Goal: Connect with others: Connect with other users

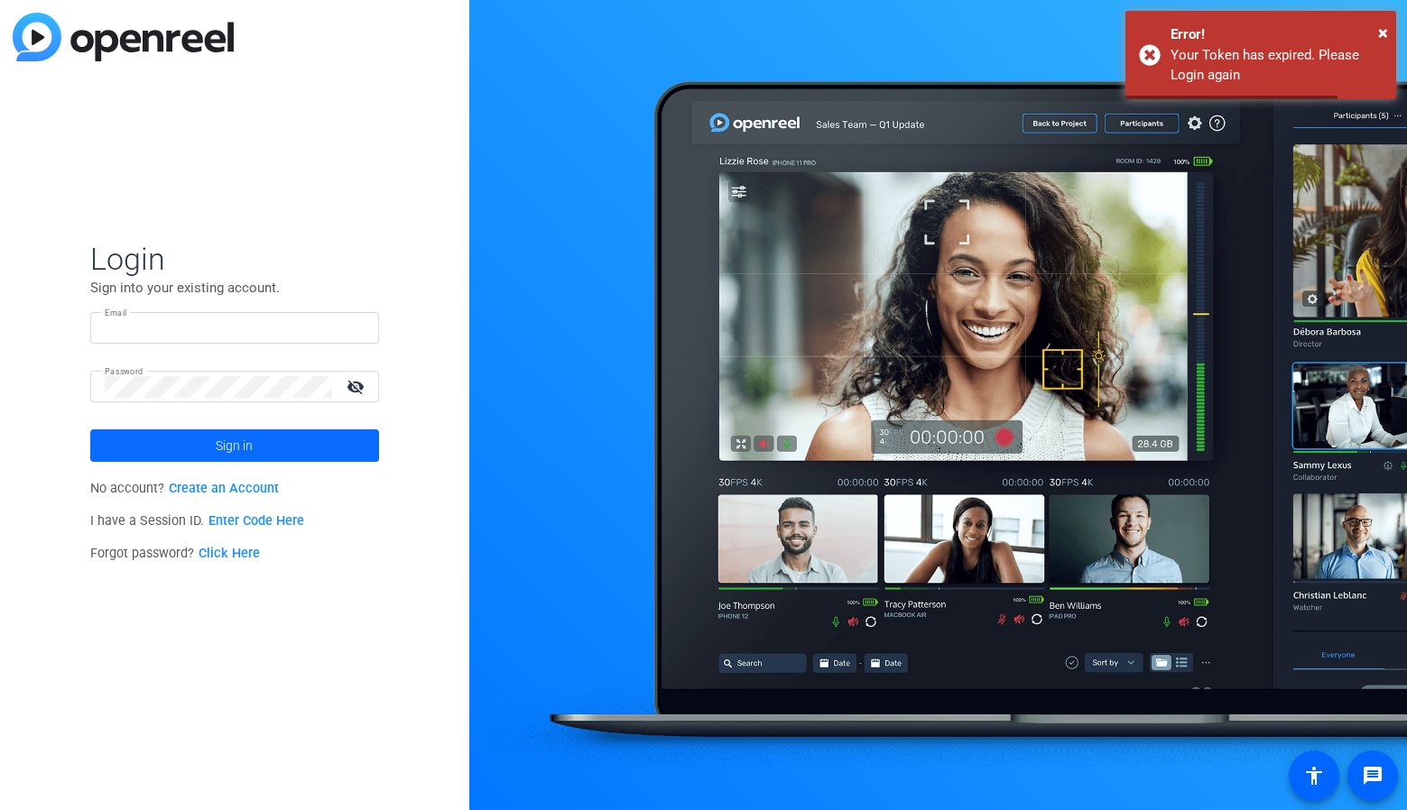
type input "[EMAIL_ADDRESS][DOMAIN_NAME]"
click at [308, 459] on span at bounding box center [234, 445] width 289 height 43
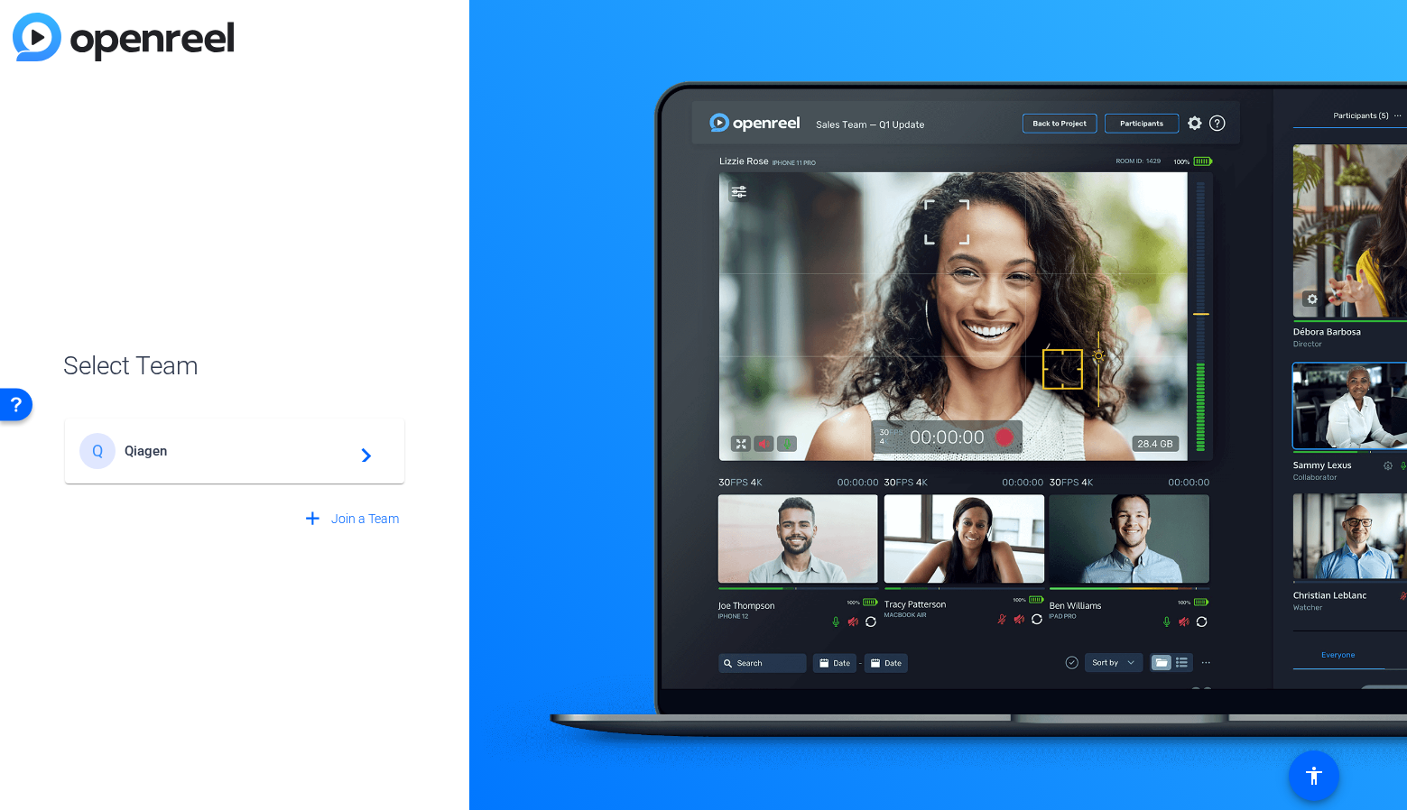
click at [295, 445] on span "Qiagen" at bounding box center [238, 451] width 226 height 16
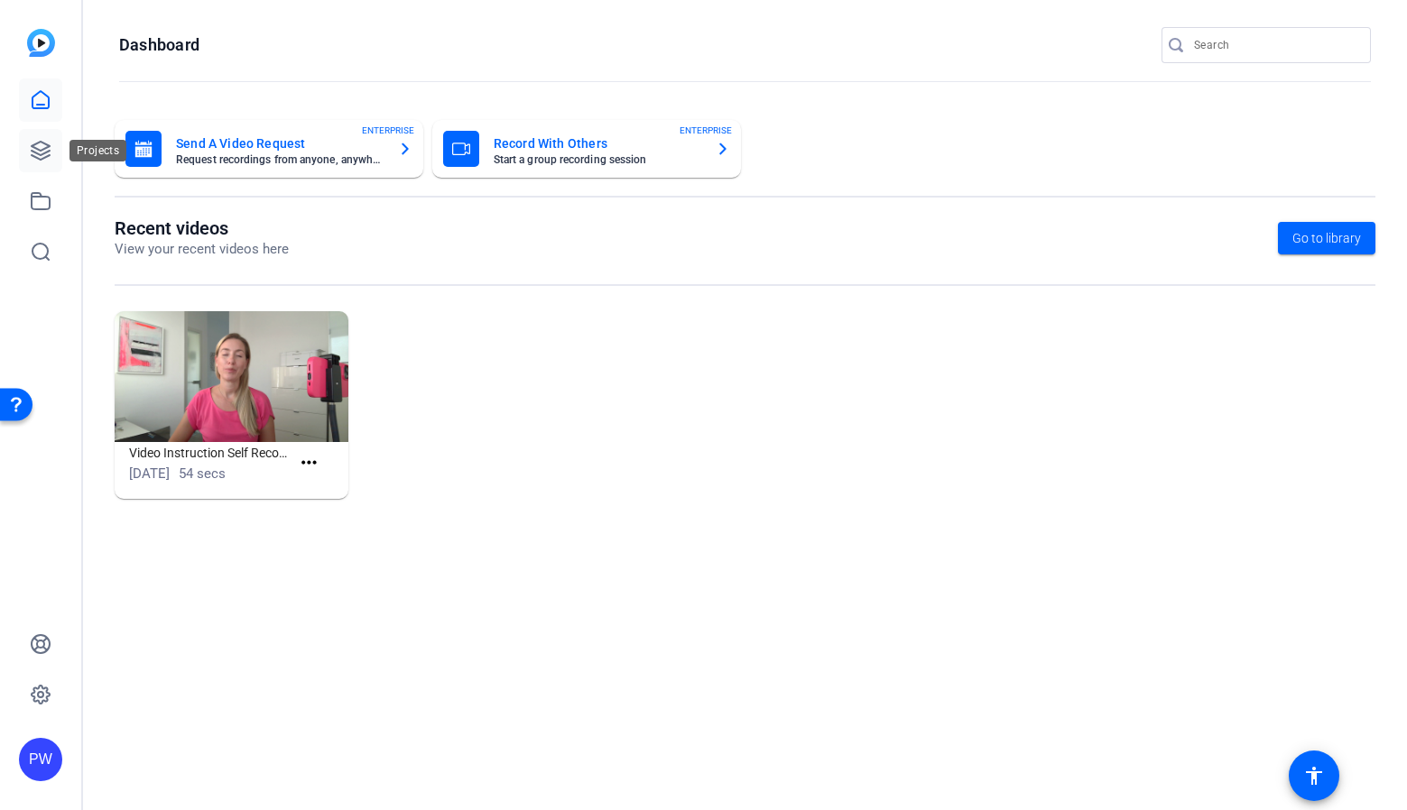
click at [49, 156] on icon at bounding box center [41, 151] width 18 height 18
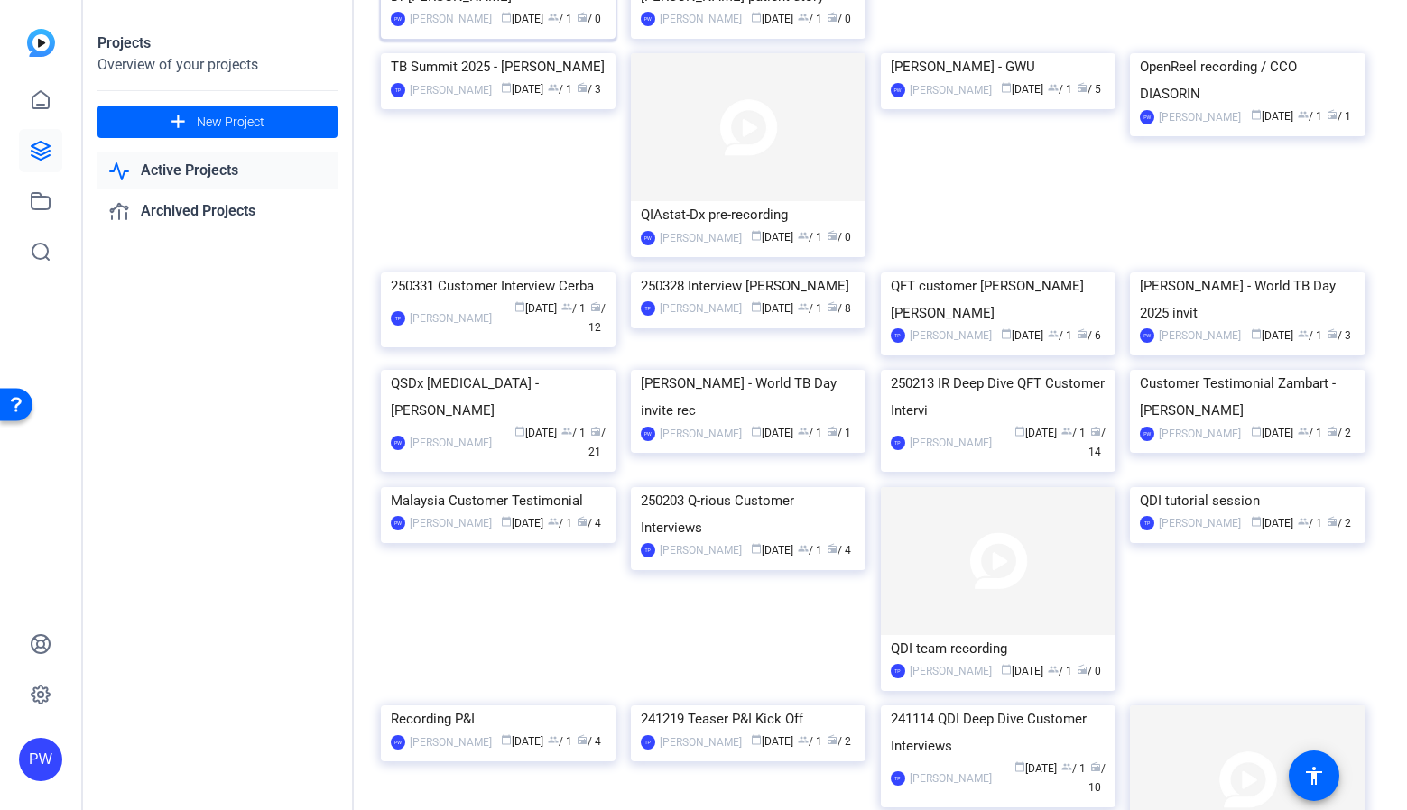
scroll to position [346, 0]
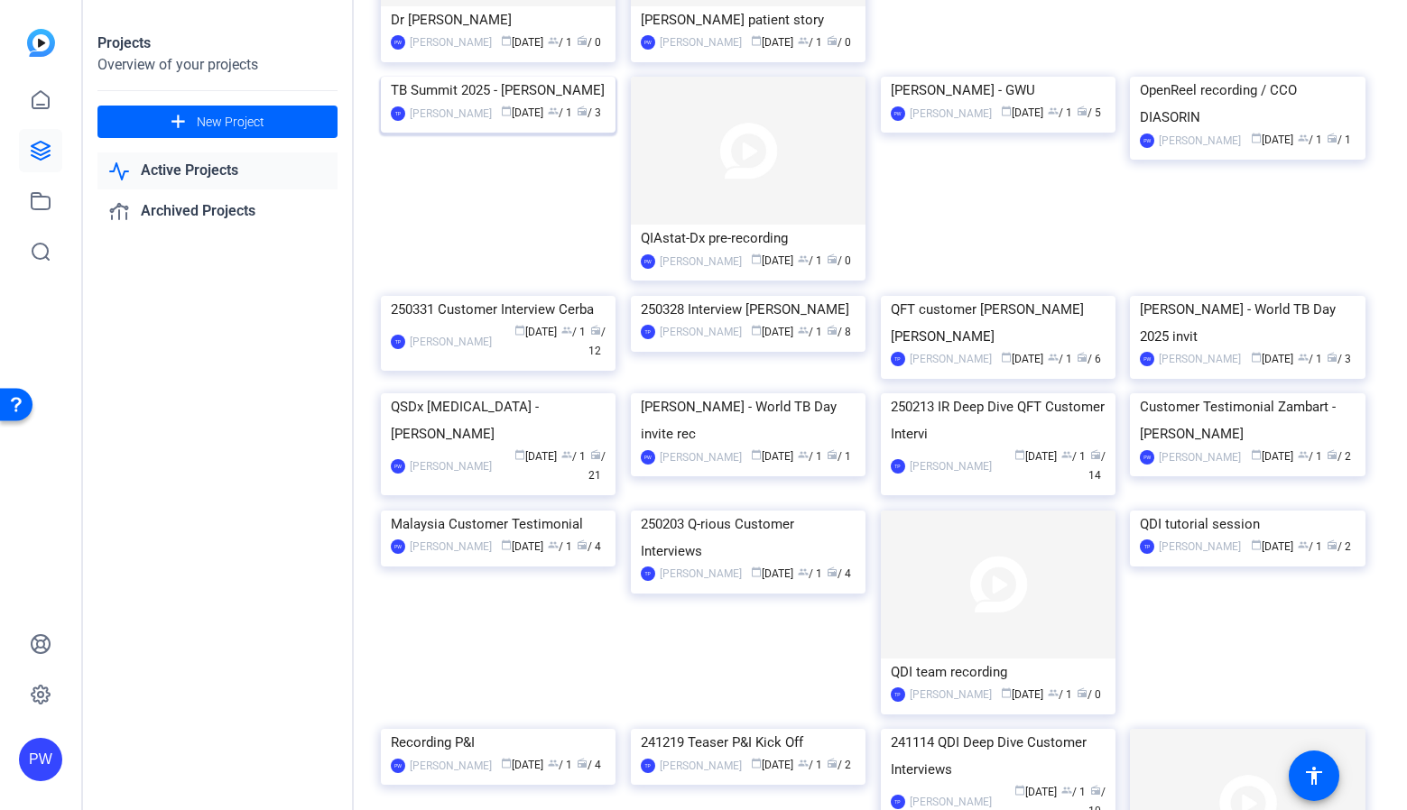
click at [446, 104] on div "TB Summit 2025 - Tina" at bounding box center [498, 90] width 215 height 27
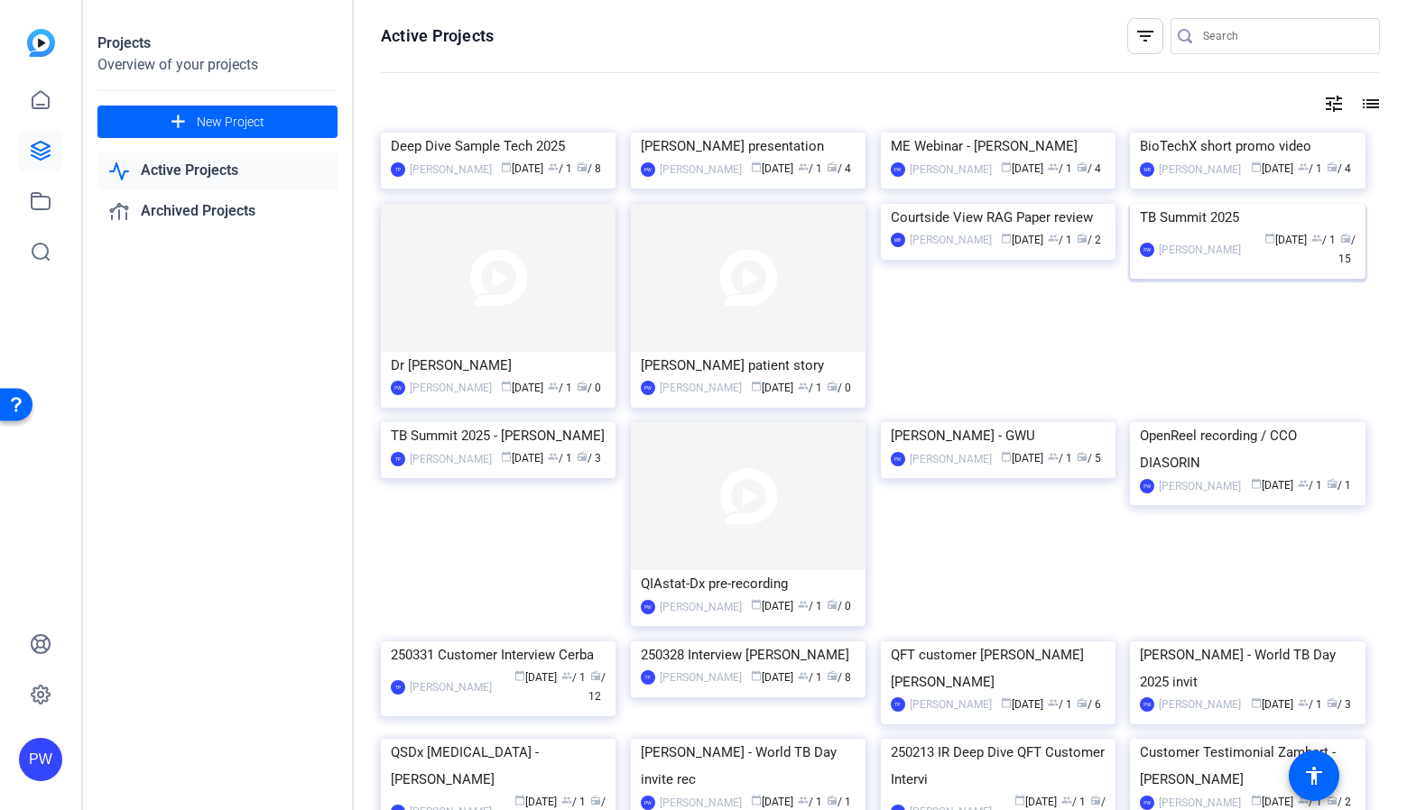
click at [1197, 204] on img at bounding box center [1247, 204] width 235 height 0
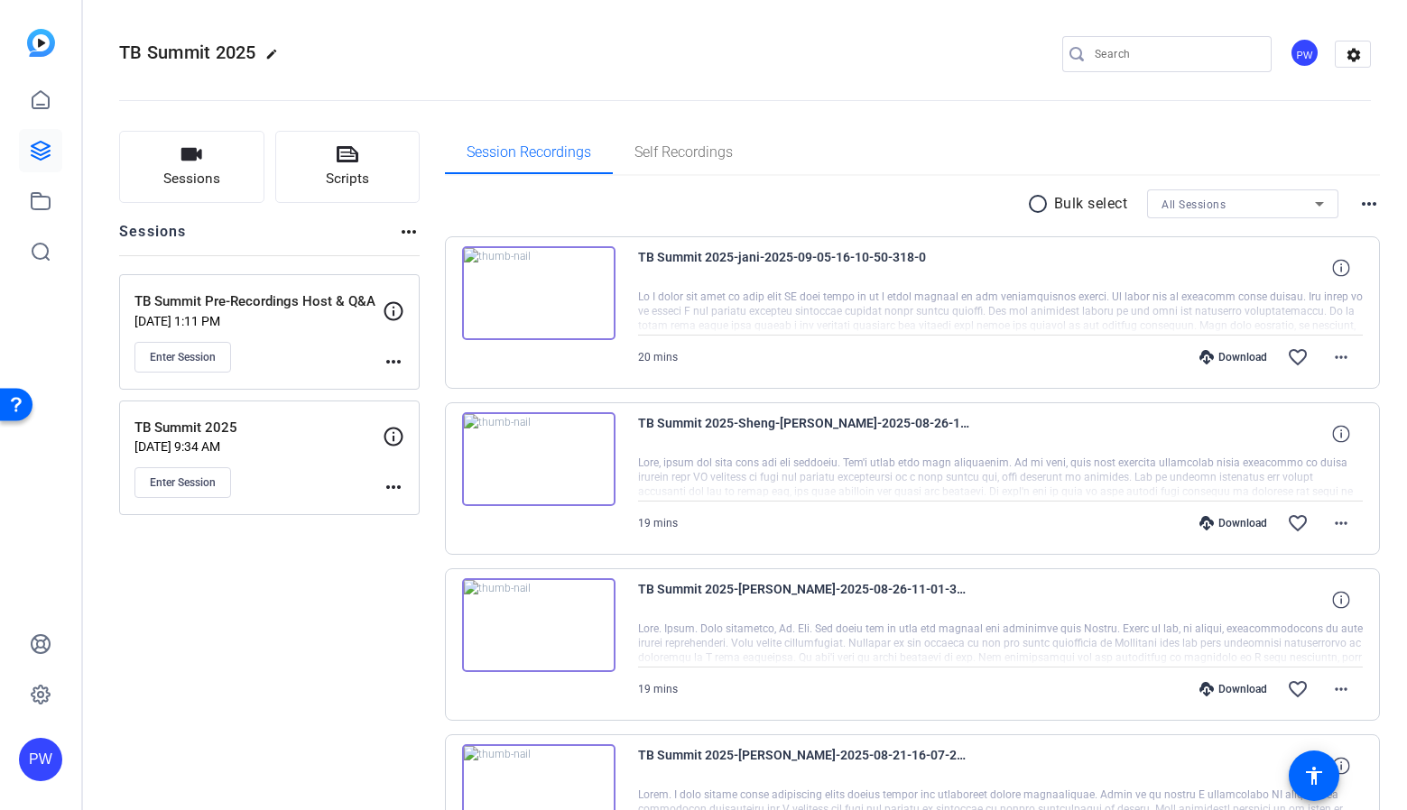
click at [393, 360] on mat-icon "more_horiz" at bounding box center [394, 362] width 22 height 22
click at [227, 363] on div at bounding box center [703, 405] width 1407 height 810
click at [193, 358] on span "Enter Session" at bounding box center [183, 357] width 66 height 14
click at [541, 282] on img at bounding box center [538, 293] width 153 height 94
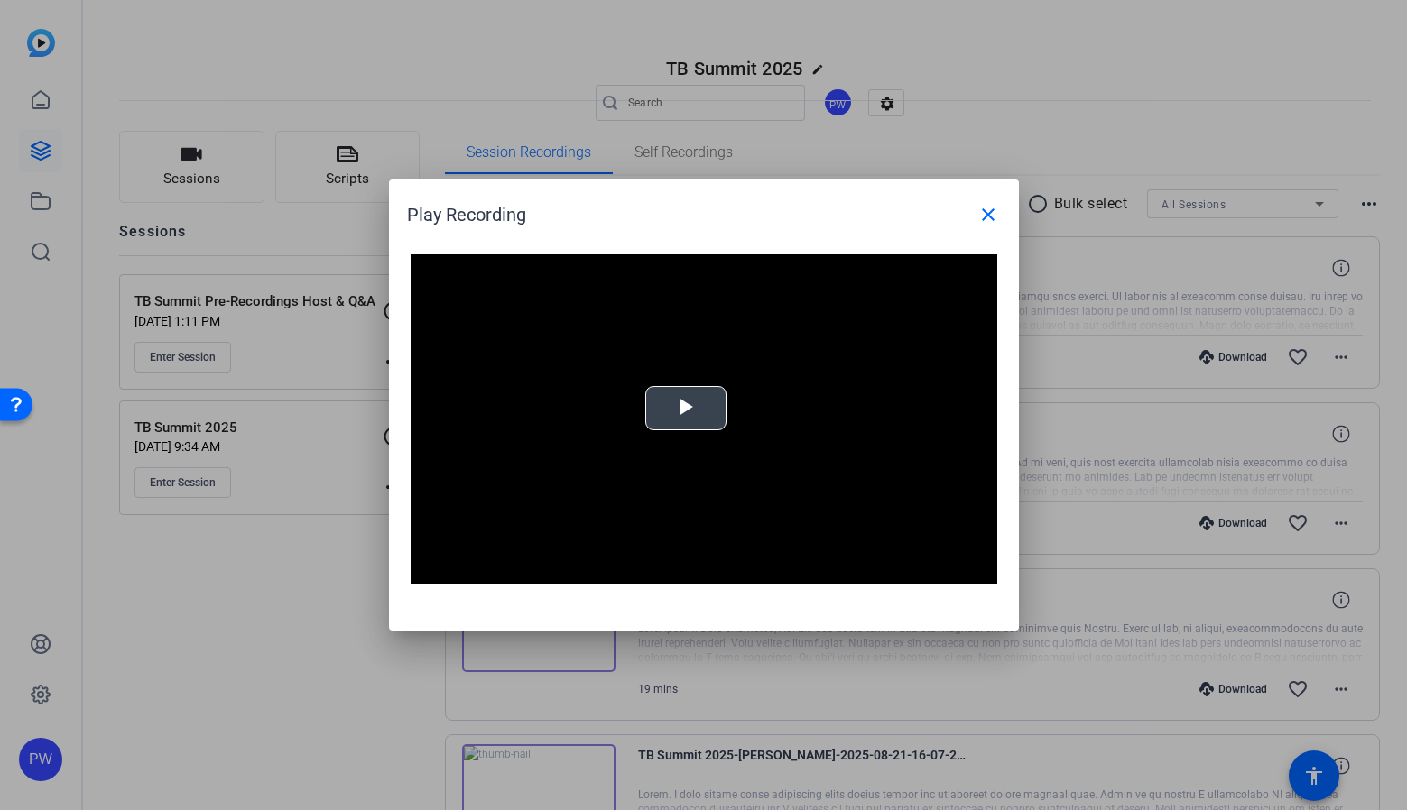
click at [686, 409] on span "Video Player" at bounding box center [686, 409] width 0 height 0
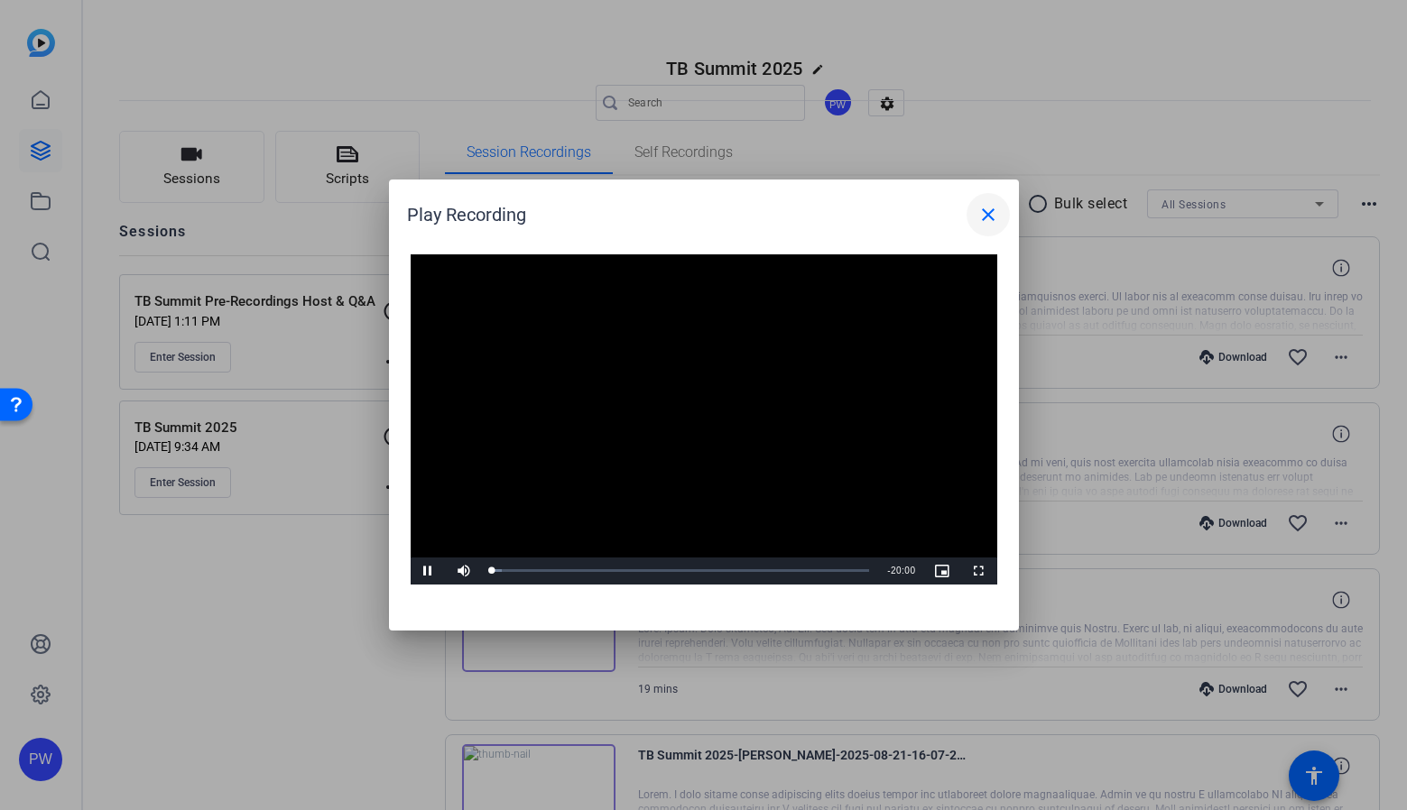
click at [995, 216] on mat-icon "close" at bounding box center [988, 215] width 22 height 22
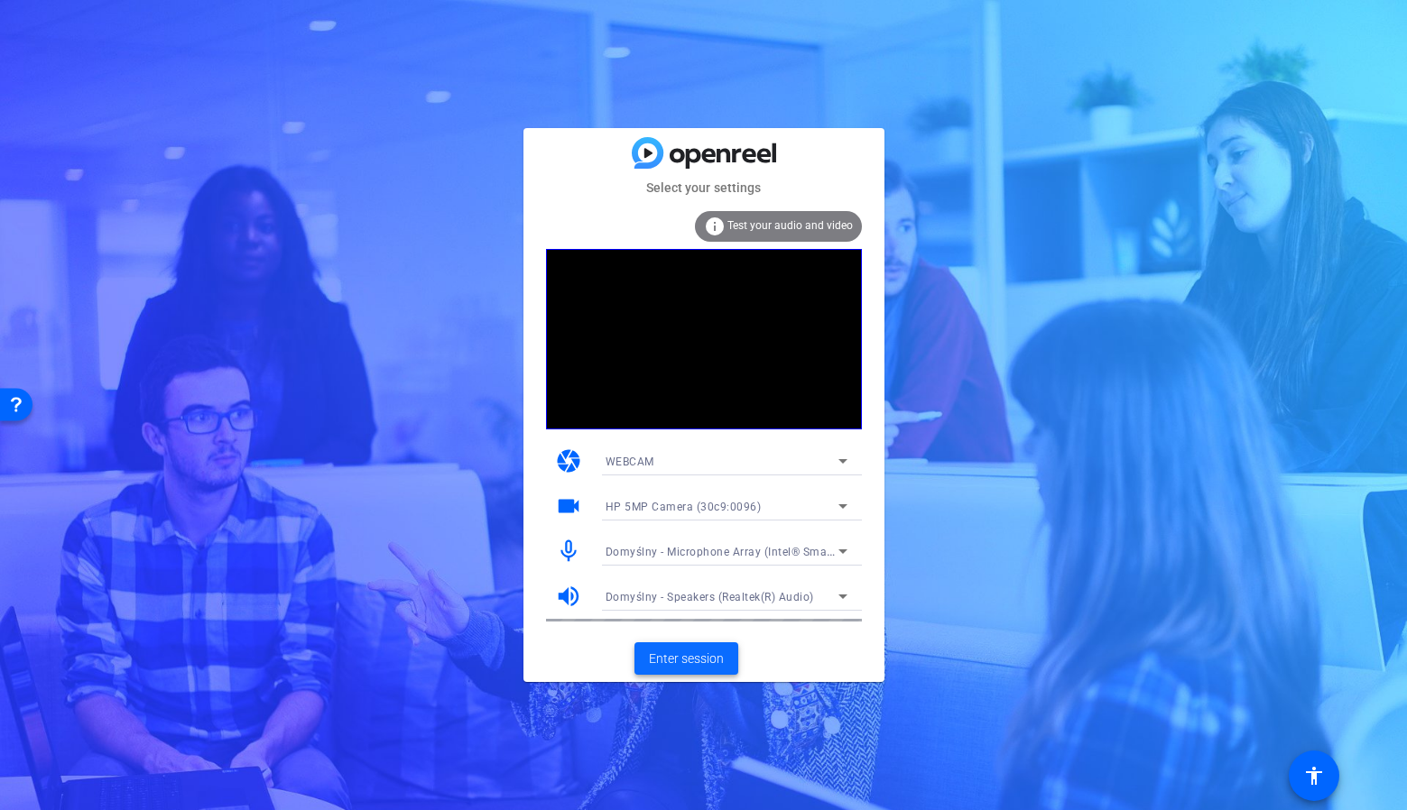
click at [717, 656] on span "Enter session" at bounding box center [686, 659] width 75 height 19
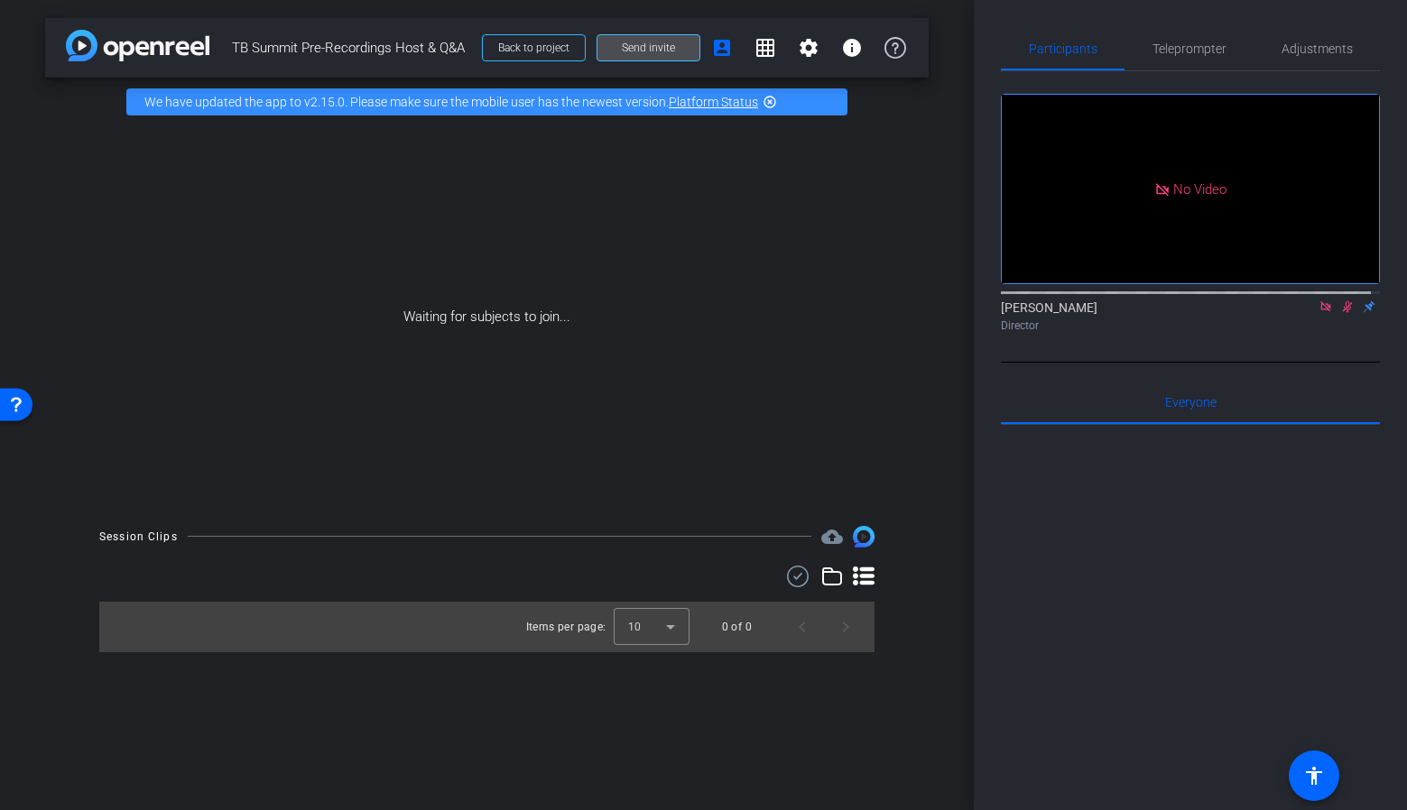
click at [676, 44] on span at bounding box center [648, 47] width 102 height 43
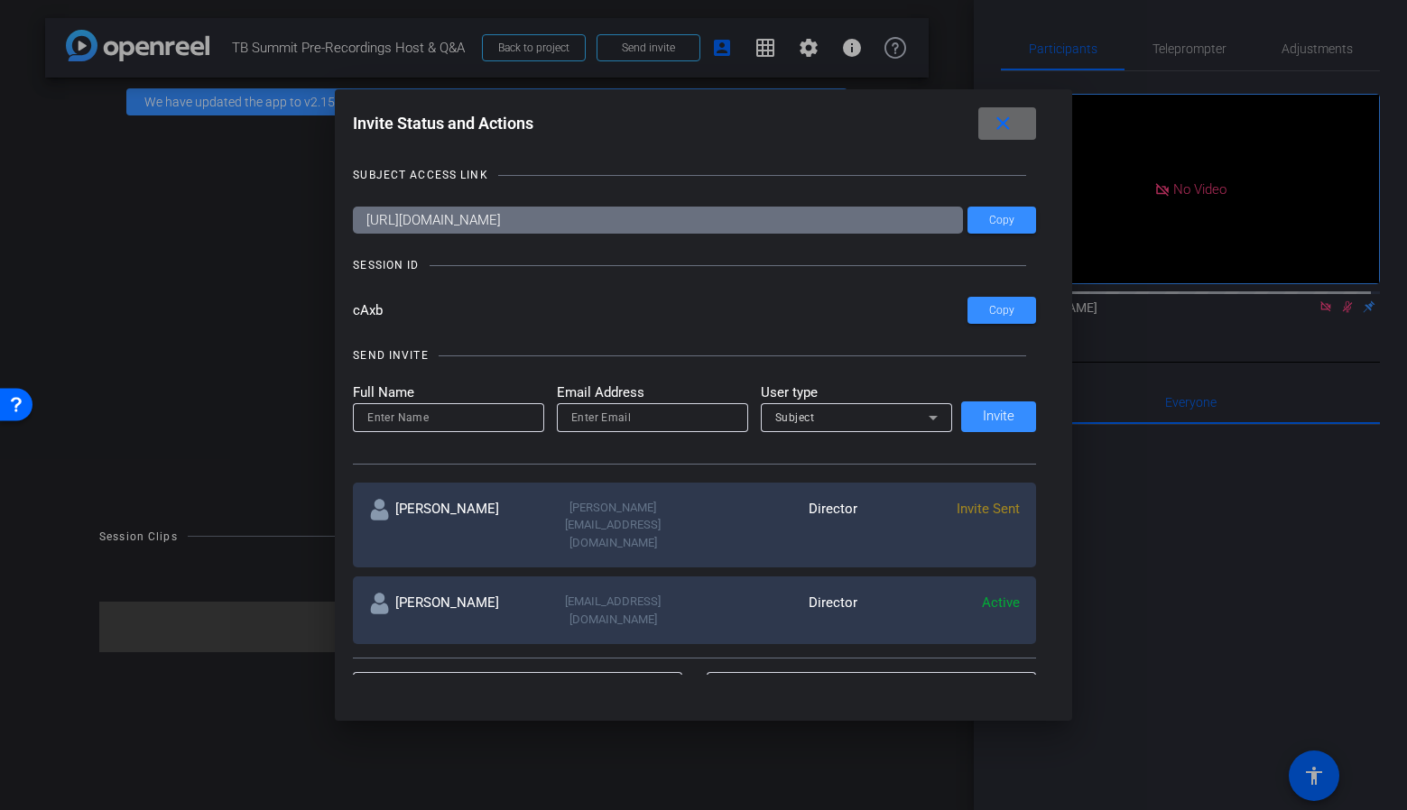
click at [1013, 125] on mat-icon "close" at bounding box center [1003, 124] width 23 height 23
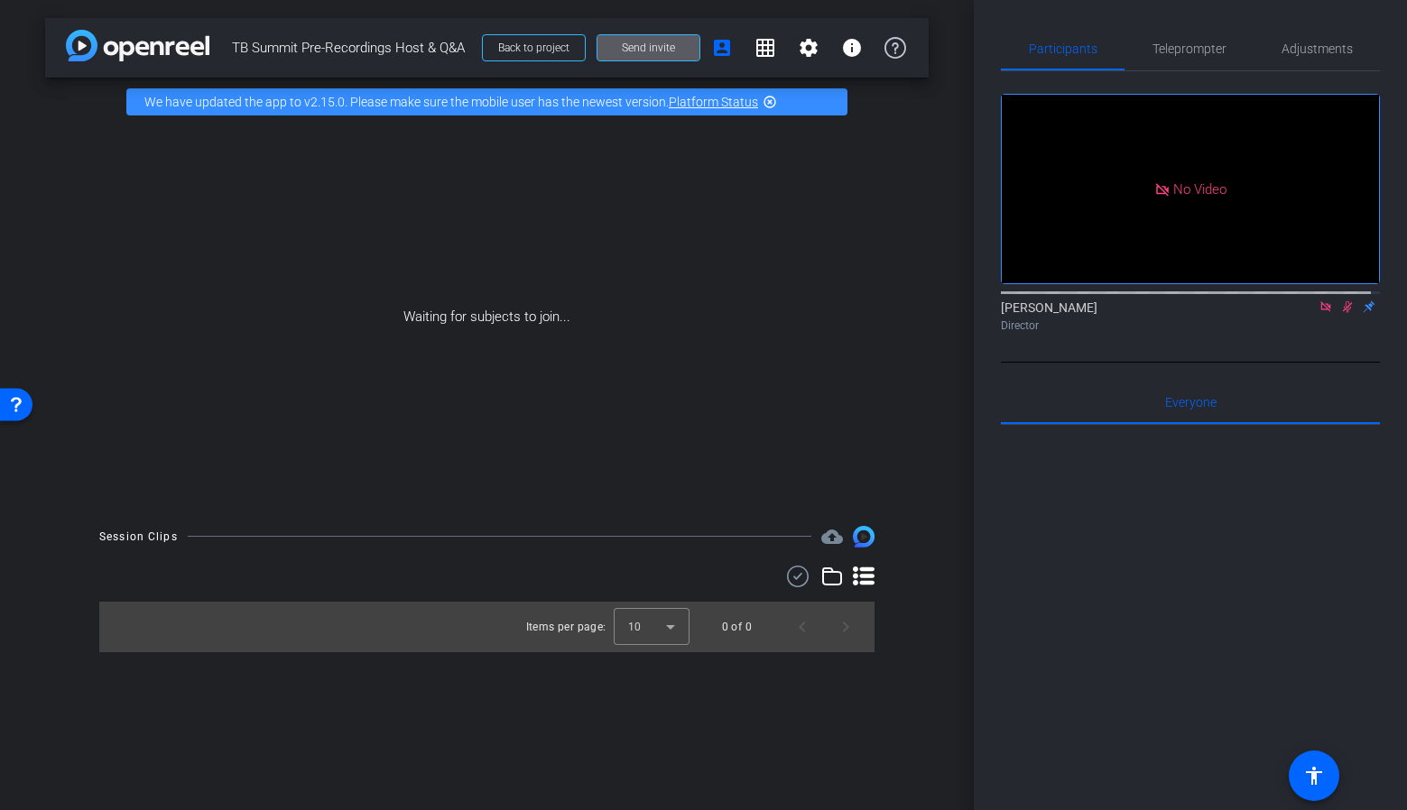
click at [600, 46] on span at bounding box center [648, 47] width 102 height 43
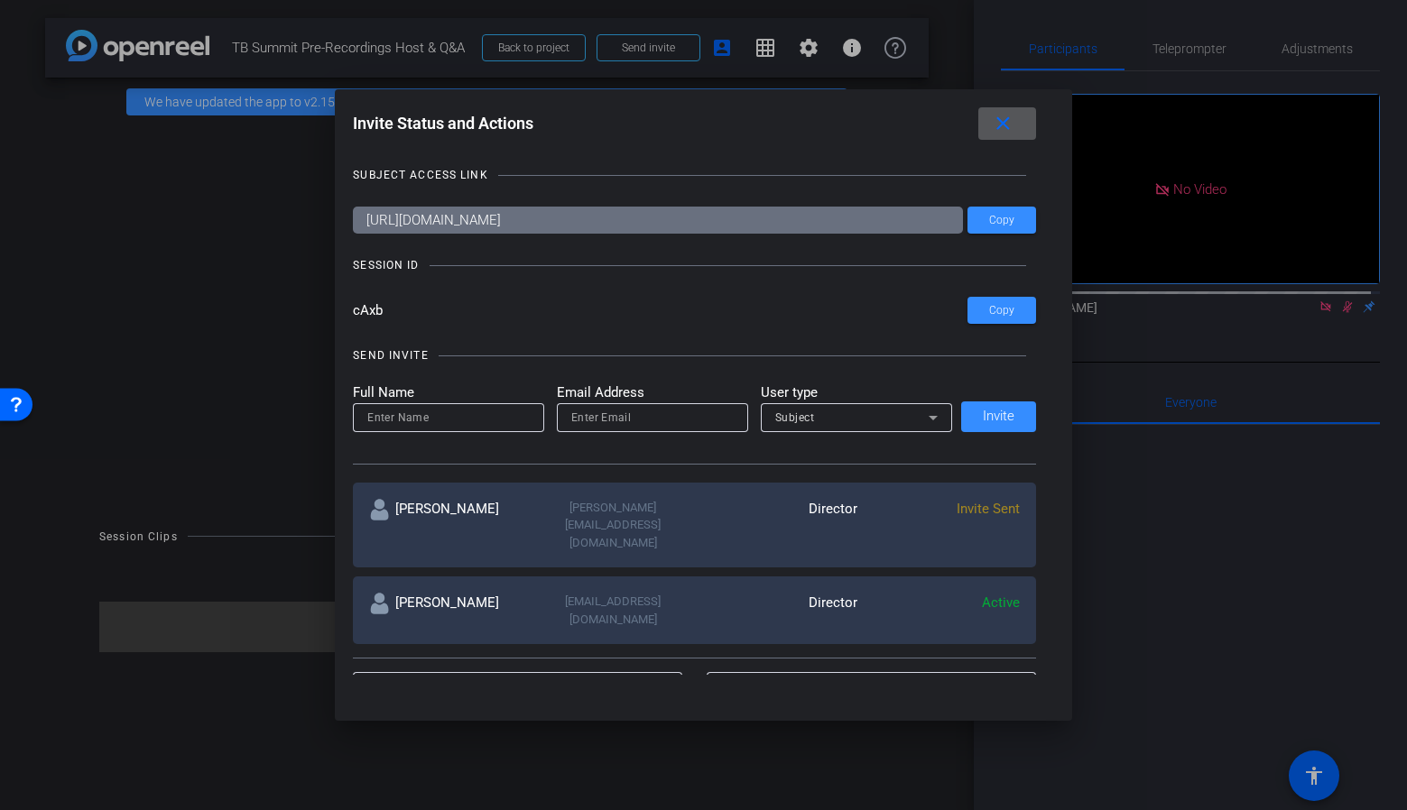
click at [1006, 123] on mat-icon "close" at bounding box center [1003, 124] width 23 height 23
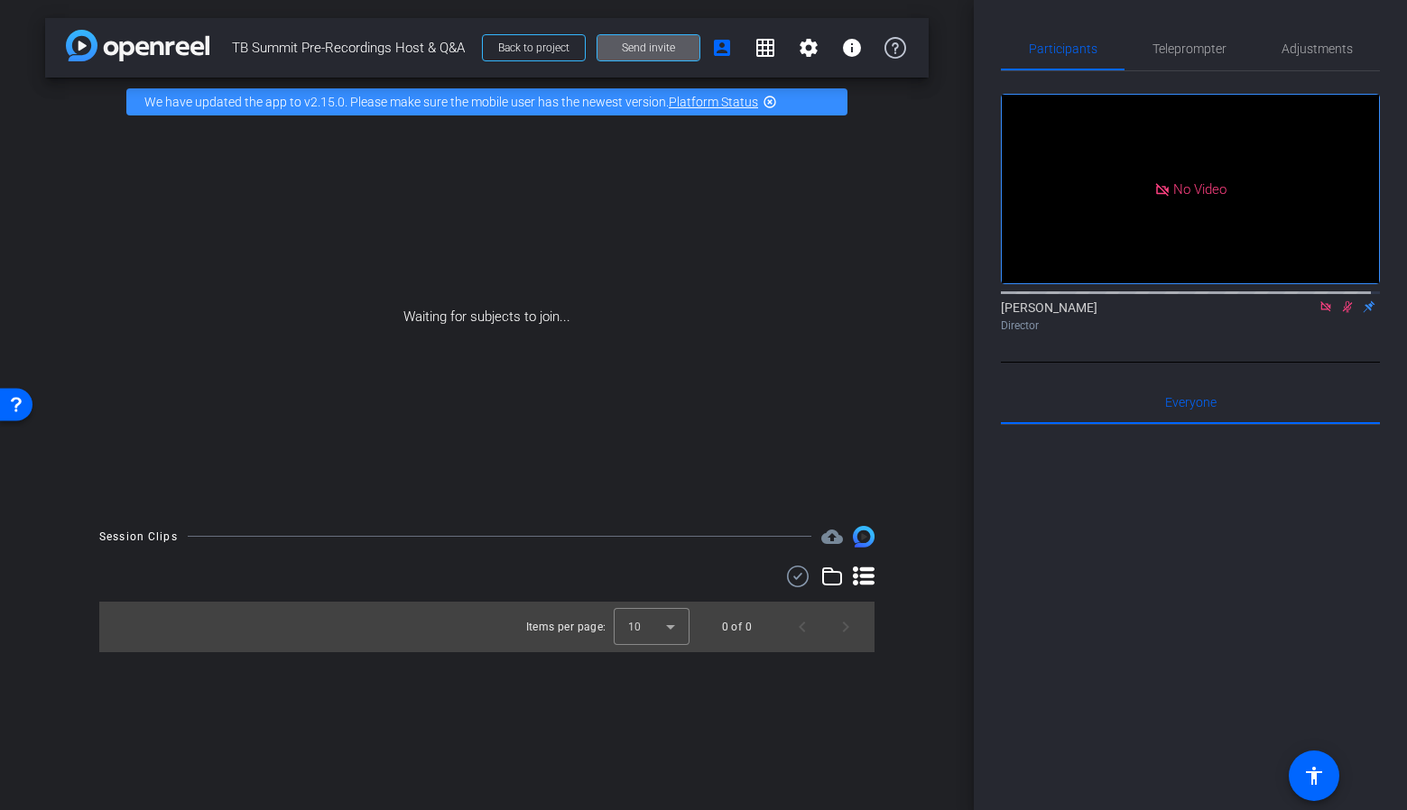
click at [652, 42] on span "Send invite" at bounding box center [648, 48] width 53 height 14
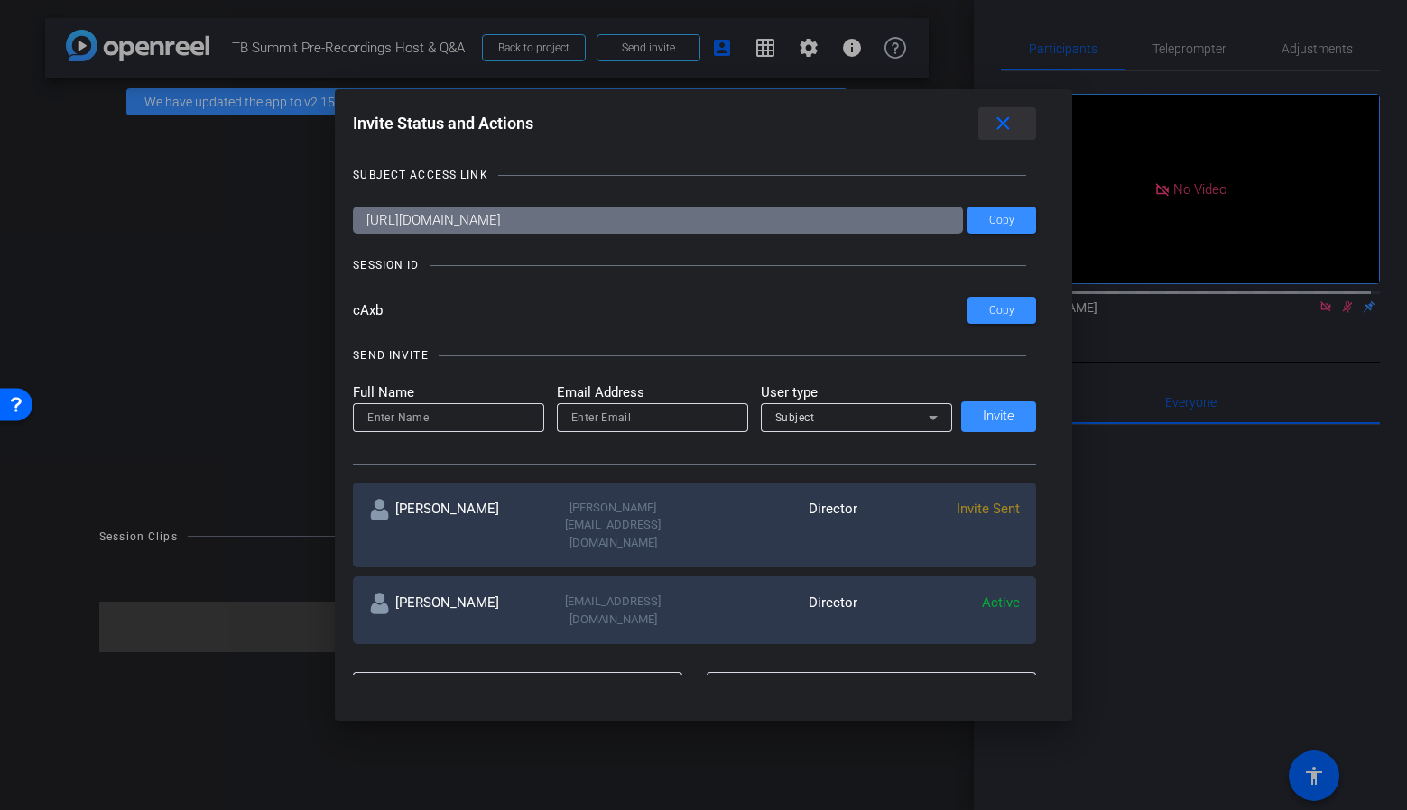
click at [1011, 123] on mat-icon "close" at bounding box center [1003, 124] width 23 height 23
